Goal: Task Accomplishment & Management: Use online tool/utility

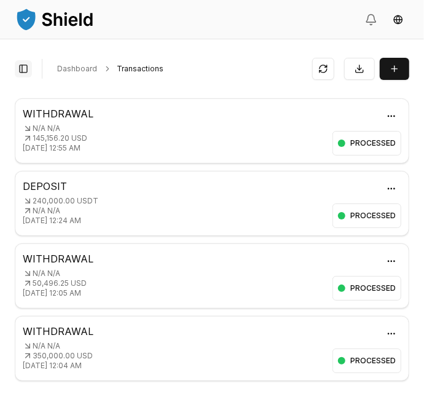
click at [23, 69] on button "Toggle Sidebar" at bounding box center [23, 68] width 17 height 17
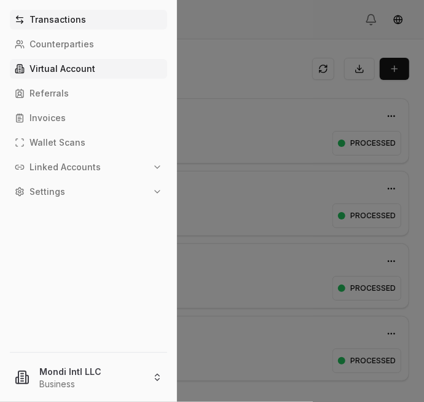
click at [46, 72] on p "Virtual Account" at bounding box center [63, 69] width 66 height 9
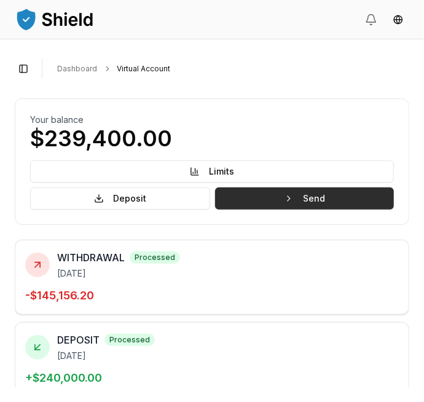
click at [313, 199] on button "Send" at bounding box center [304, 199] width 179 height 22
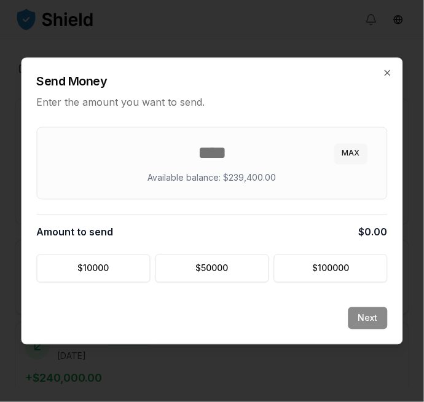
click at [356, 156] on button "MAX" at bounding box center [351, 154] width 33 height 20
type input "******"
click at [373, 320] on button "Next" at bounding box center [368, 319] width 39 height 22
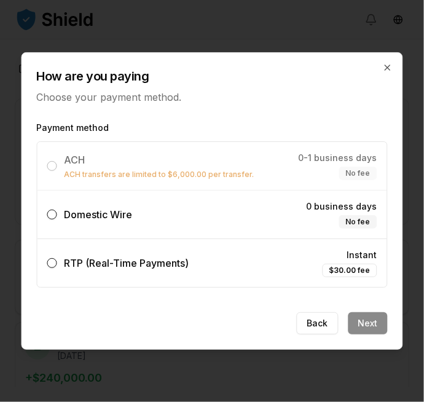
click at [55, 214] on button "Domestic Wire 0 business days No fee" at bounding box center [52, 215] width 10 height 10
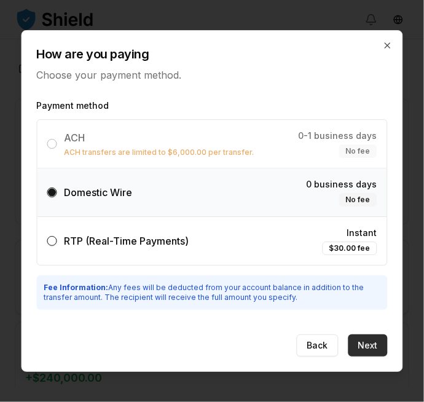
click at [382, 344] on button "Next" at bounding box center [368, 346] width 39 height 22
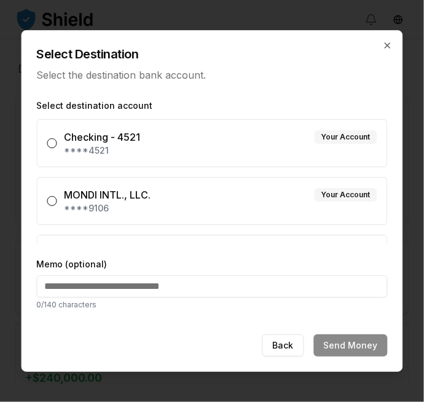
click at [55, 201] on button "MONDI INTL., LLC. Your Account ****9106" at bounding box center [52, 201] width 10 height 10
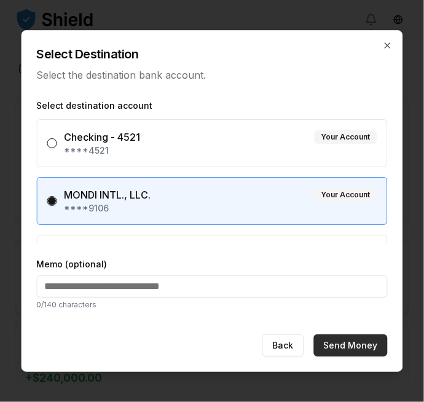
click at [370, 347] on button "Send Money" at bounding box center [351, 346] width 74 height 22
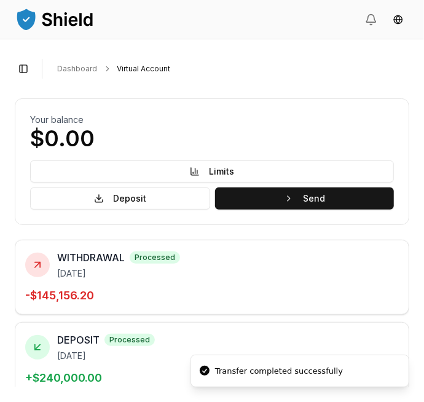
click at [325, 198] on button "Send" at bounding box center [304, 199] width 179 height 22
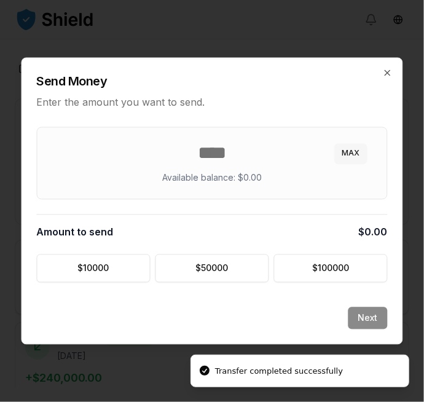
click at [351, 159] on button "MAX" at bounding box center [351, 154] width 33 height 20
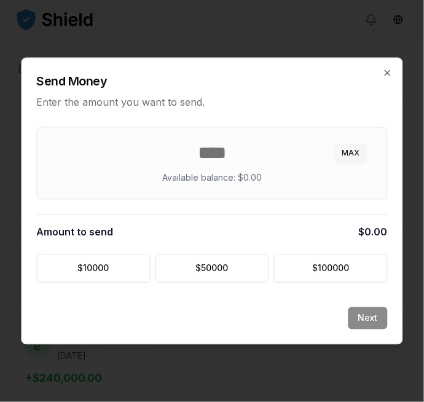
click at [356, 156] on button "MAX" at bounding box center [351, 154] width 33 height 20
click at [357, 158] on button "MAX" at bounding box center [351, 154] width 33 height 20
click at [353, 153] on button "MAX" at bounding box center [351, 154] width 33 height 20
click at [256, 149] on input "*" at bounding box center [212, 154] width 320 height 22
click at [354, 265] on button "$ 100000" at bounding box center [331, 269] width 114 height 28
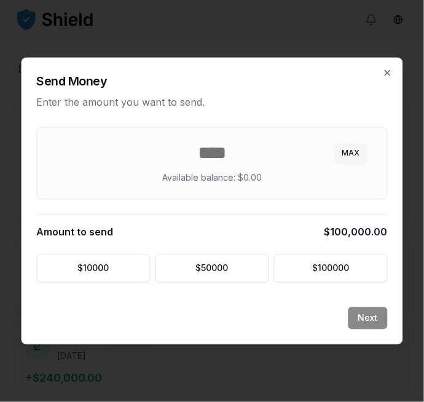
click at [360, 154] on button "MAX" at bounding box center [351, 154] width 33 height 20
click at [355, 154] on button "MAX" at bounding box center [351, 154] width 33 height 20
click at [354, 153] on button "MAX" at bounding box center [351, 154] width 33 height 20
click at [344, 152] on button "MAX" at bounding box center [351, 154] width 33 height 20
click at [222, 275] on button "$ 50000" at bounding box center [213, 269] width 114 height 28
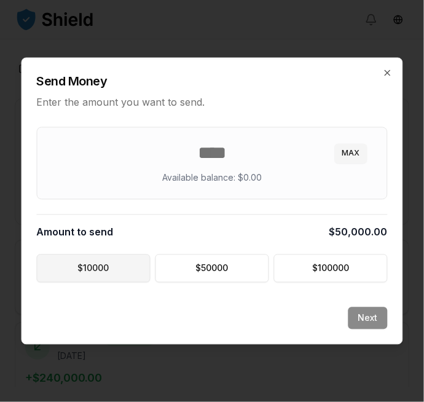
click at [92, 269] on button "$ 10000" at bounding box center [94, 269] width 114 height 28
type input "*****"
click at [389, 74] on icon "button" at bounding box center [388, 73] width 10 height 10
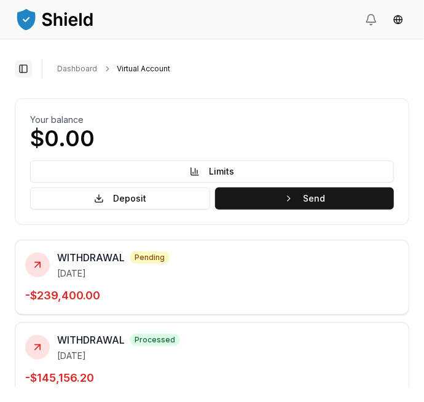
click at [22, 66] on button "Toggle Sidebar" at bounding box center [23, 68] width 17 height 17
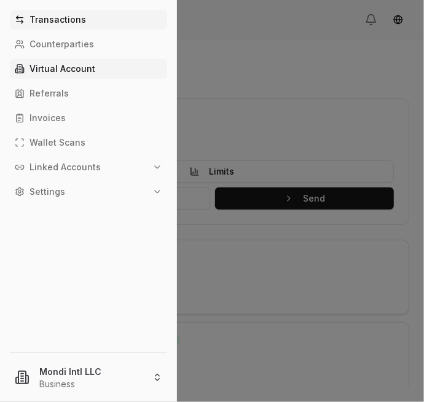
click at [44, 19] on p "Transactions" at bounding box center [58, 19] width 57 height 9
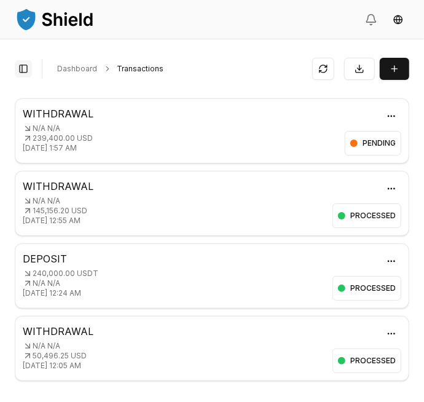
click at [30, 68] on button "Toggle Sidebar" at bounding box center [23, 68] width 17 height 17
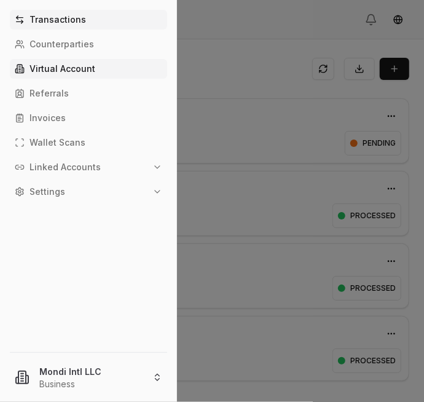
click at [54, 69] on p "Virtual Account" at bounding box center [63, 69] width 66 height 9
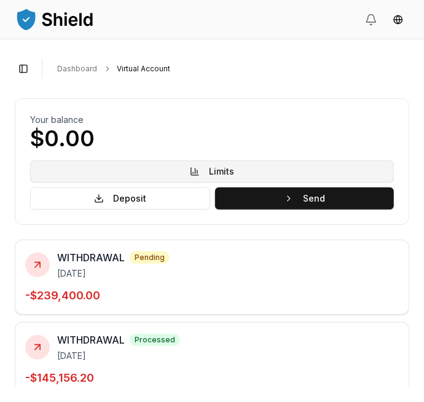
click at [277, 174] on button "Limits" at bounding box center [212, 172] width 364 height 22
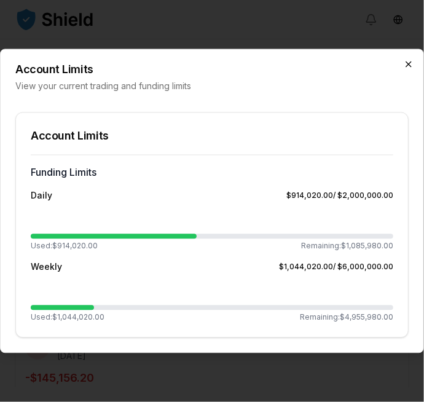
click at [409, 68] on icon "button" at bounding box center [409, 65] width 10 height 10
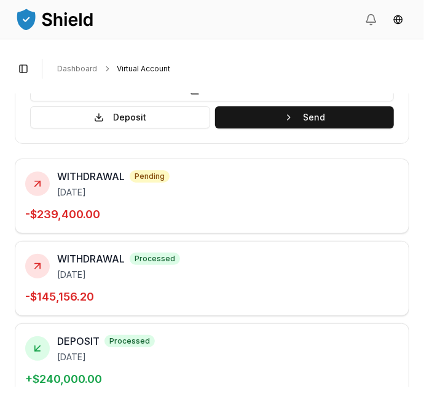
scroll to position [81, 0]
